Goal: Task Accomplishment & Management: Manage account settings

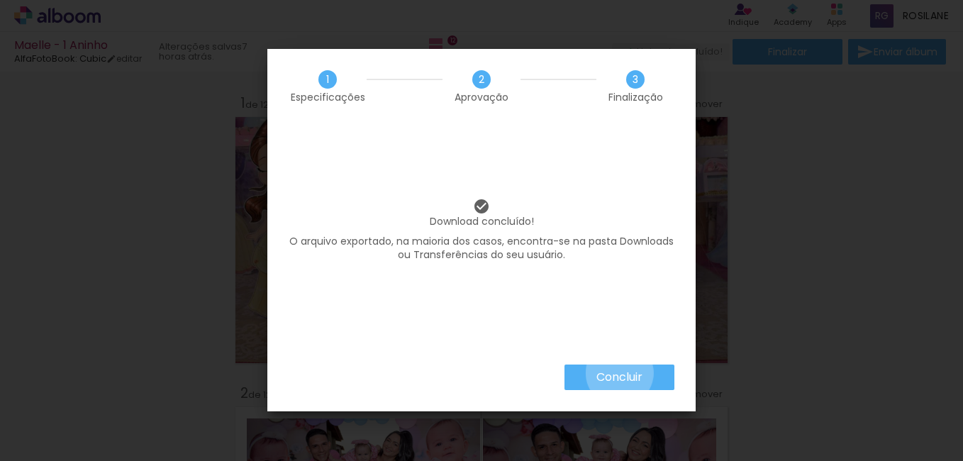
click at [0, 0] on slot "Concluir" at bounding box center [0, 0] width 0 height 0
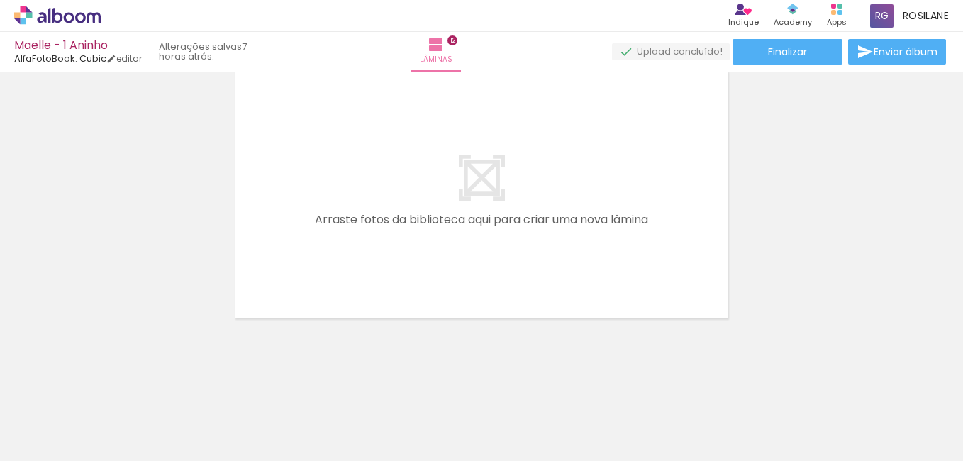
scroll to position [3101, 0]
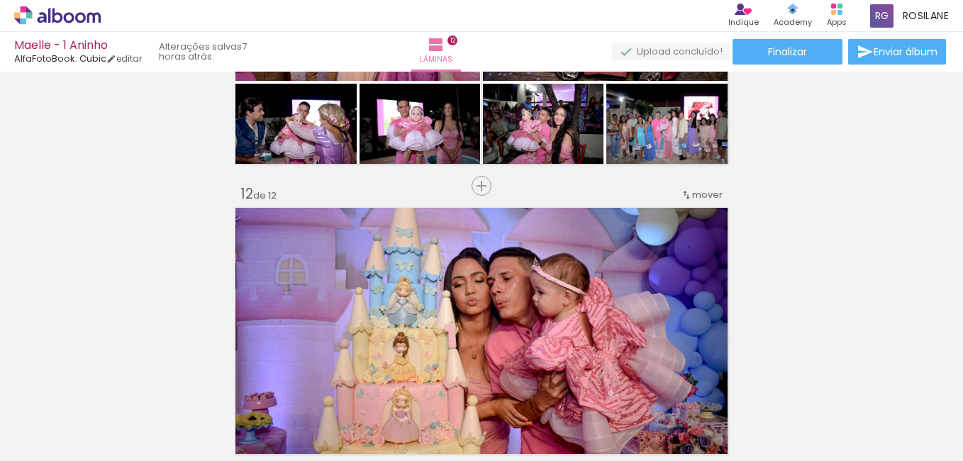
click at [28, 8] on icon at bounding box center [57, 15] width 87 height 18
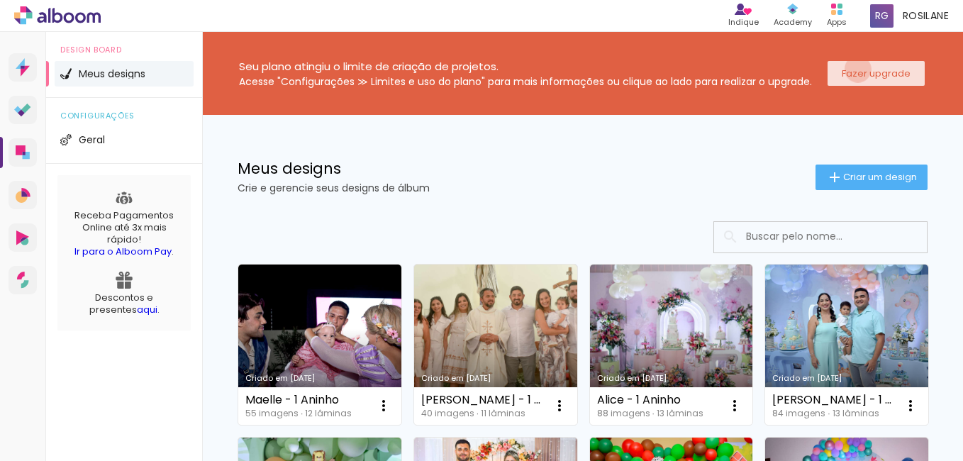
click at [0, 0] on slot "Fazer upgrade" at bounding box center [0, 0] width 0 height 0
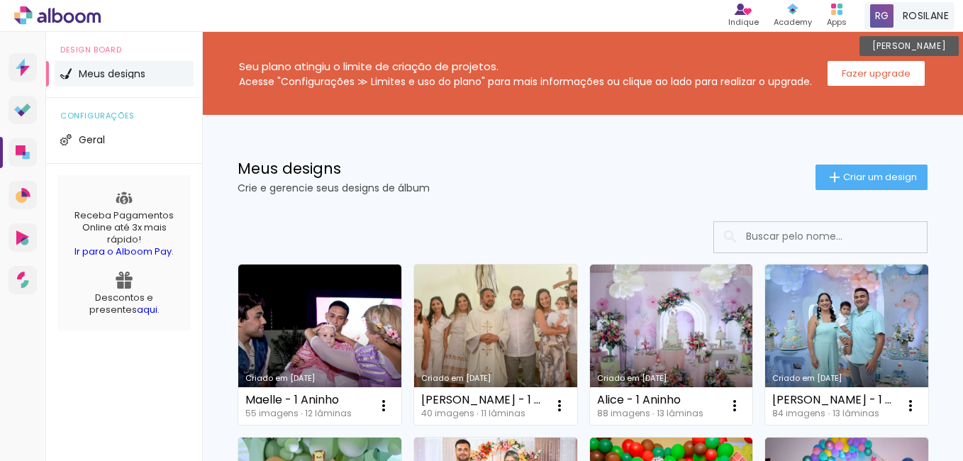
click at [911, 18] on span "ROSILANE" at bounding box center [926, 16] width 46 height 15
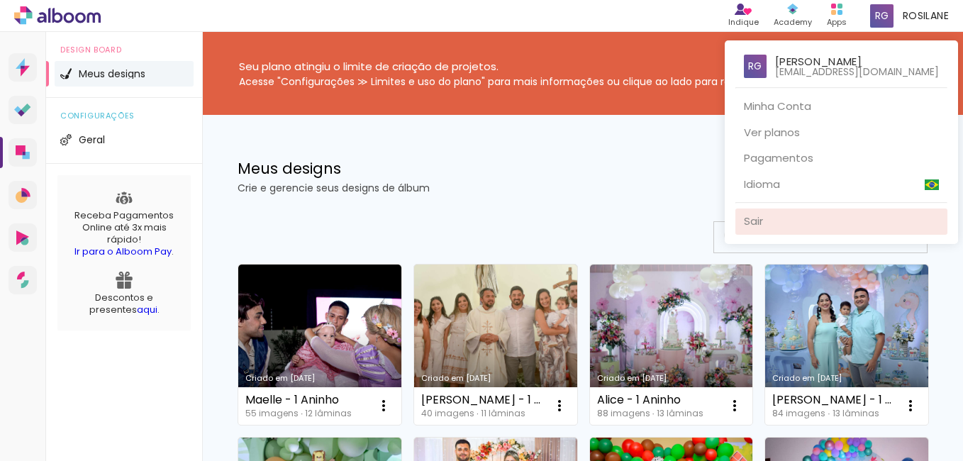
click at [778, 218] on link "Sair" at bounding box center [842, 222] width 212 height 26
